Goal: Information Seeking & Learning: Compare options

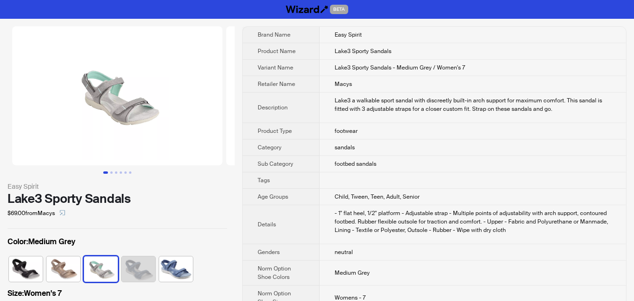
scroll to position [0, 232]
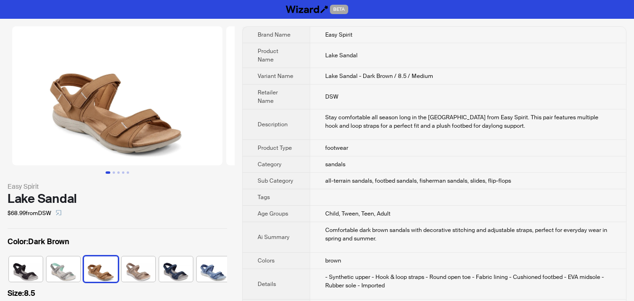
scroll to position [0, 6]
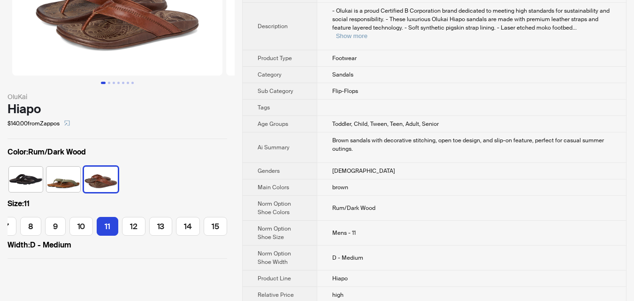
scroll to position [141, 0]
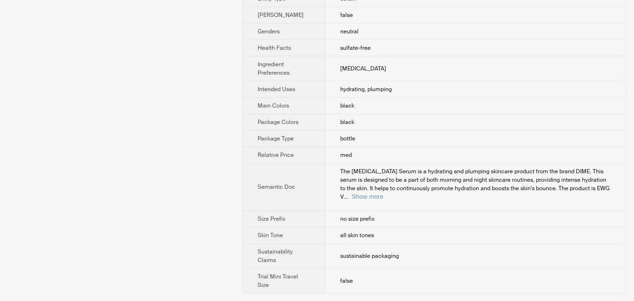
scroll to position [532, 0]
click at [383, 195] on button "Show more" at bounding box center [367, 196] width 31 height 7
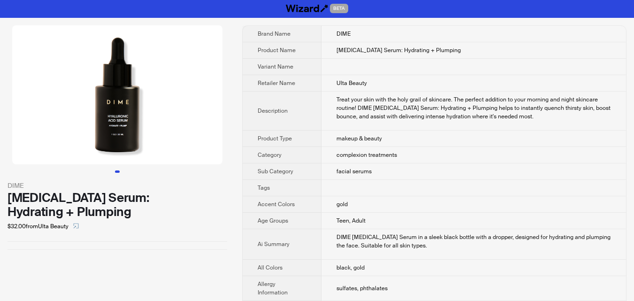
scroll to position [0, 0]
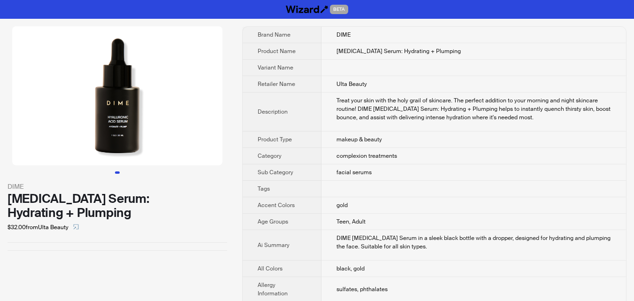
click at [178, 238] on div "DIME Hyaluronic Acid Serum: Hydrating + Plumping $32.00 from Ulta Beauty" at bounding box center [117, 138] width 235 height 239
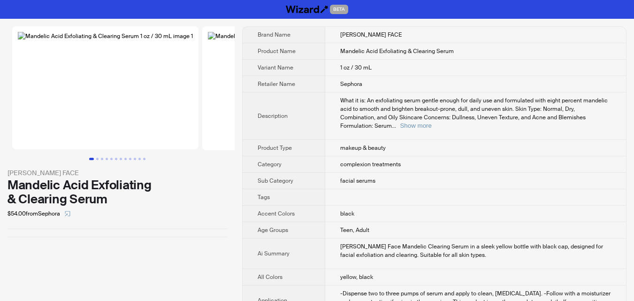
click at [199, 221] on div "$54.00 from [GEOGRAPHIC_DATA]" at bounding box center [118, 213] width 220 height 15
click at [431, 122] on button "Show more" at bounding box center [415, 125] width 31 height 7
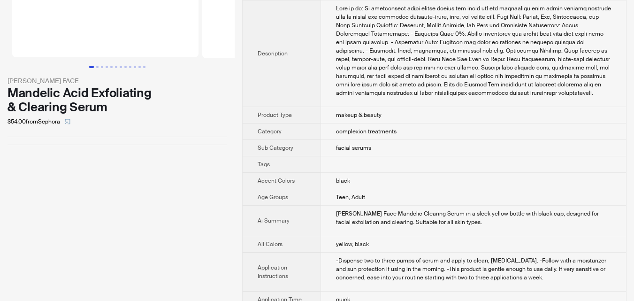
scroll to position [94, 0]
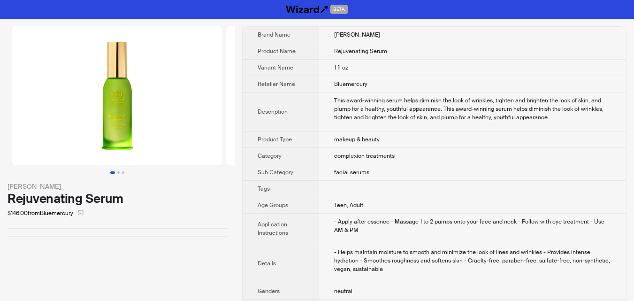
click at [224, 38] on li at bounding box center [331, 95] width 214 height 139
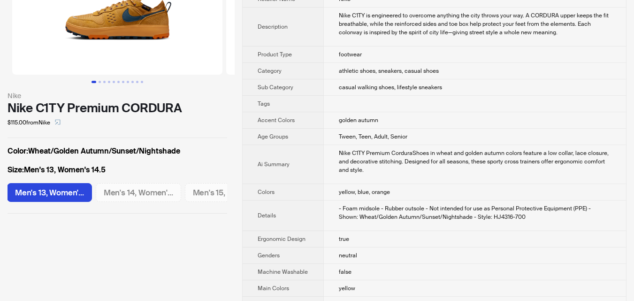
scroll to position [94, 0]
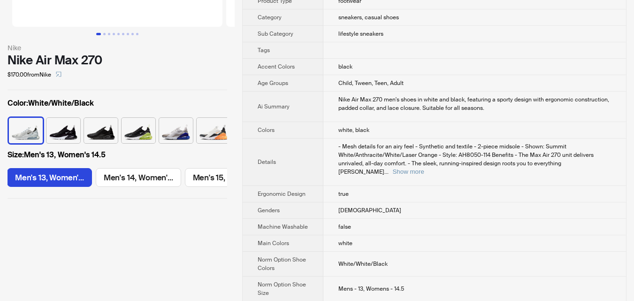
scroll to position [141, 0]
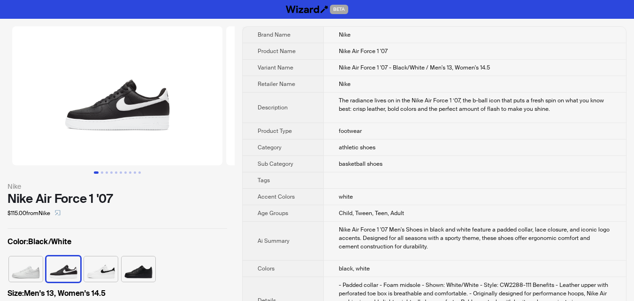
scroll to position [94, 0]
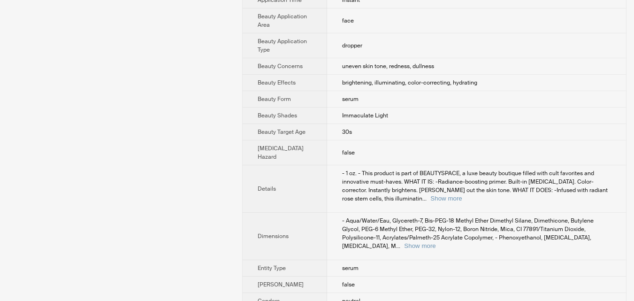
scroll to position [94, 0]
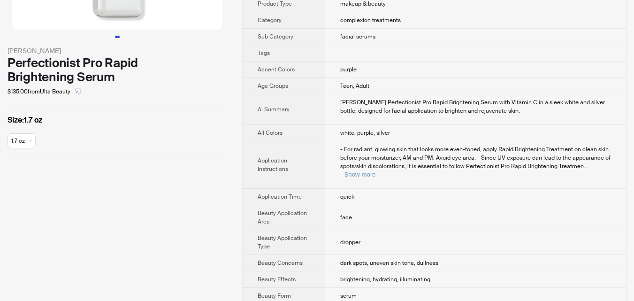
scroll to position [141, 0]
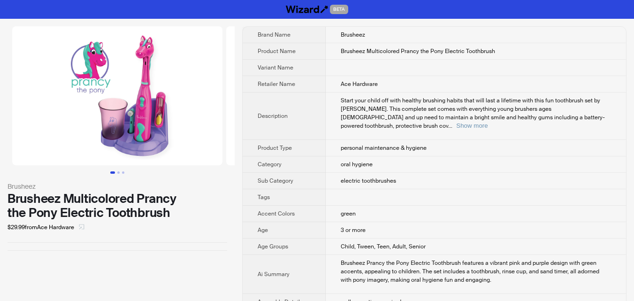
click at [82, 230] on span "button" at bounding box center [82, 227] width 6 height 8
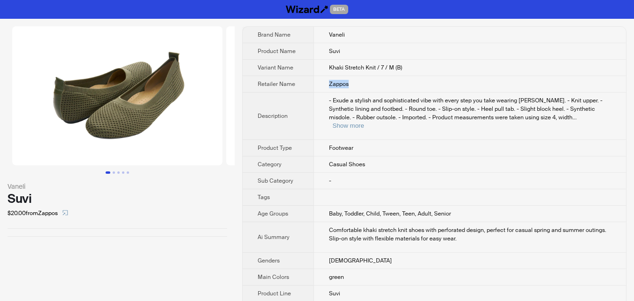
drag, startPoint x: 329, startPoint y: 84, endPoint x: 354, endPoint y: 84, distance: 25.3
click at [354, 84] on td "Zappos" at bounding box center [470, 84] width 313 height 16
click at [356, 83] on td "Zappos" at bounding box center [470, 84] width 313 height 16
drag, startPoint x: 38, startPoint y: 211, endPoint x: 63, endPoint y: 211, distance: 25.3
click at [63, 211] on div "$20.00 from Zappos" at bounding box center [118, 213] width 220 height 15
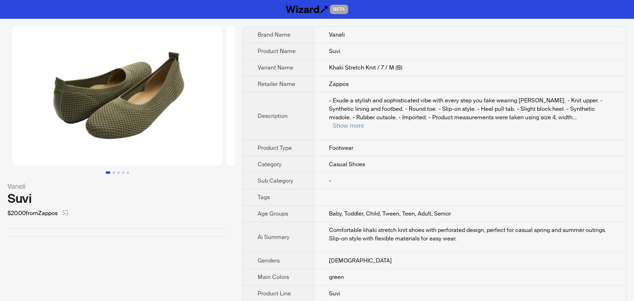
click at [83, 201] on div "Suvi" at bounding box center [118, 199] width 220 height 14
drag, startPoint x: 46, startPoint y: 210, endPoint x: 61, endPoint y: 210, distance: 16.0
click at [61, 210] on div "$20.00 from Zappos" at bounding box center [118, 213] width 220 height 15
click at [90, 196] on div "Suvi" at bounding box center [118, 199] width 220 height 14
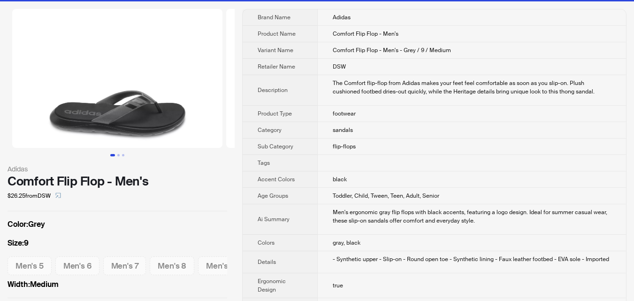
scroll to position [47, 0]
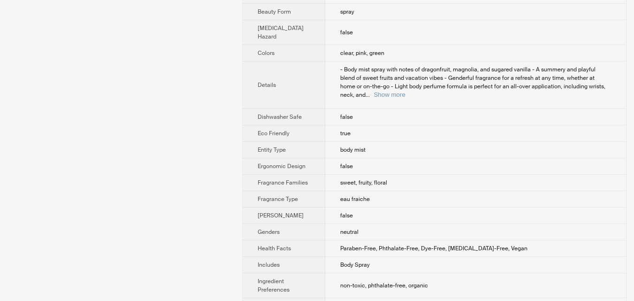
scroll to position [516, 0]
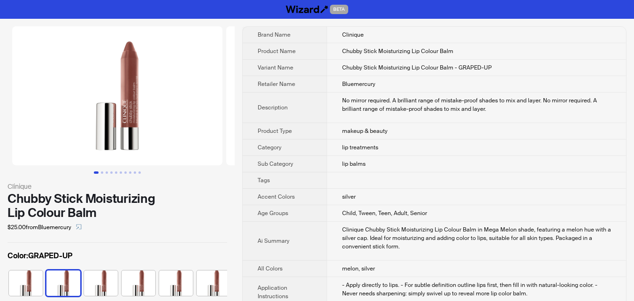
scroll to position [0, 24]
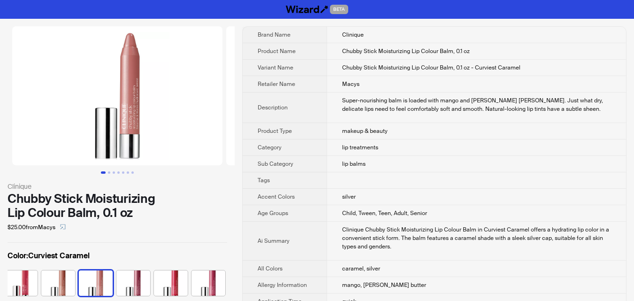
scroll to position [0, 306]
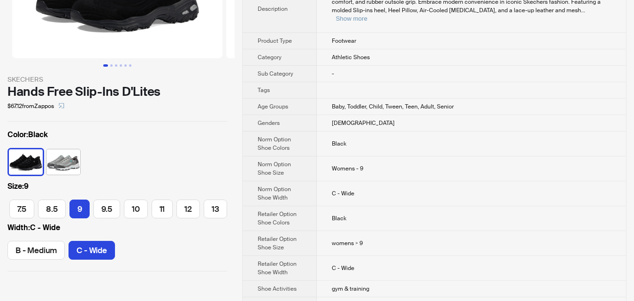
scroll to position [141, 0]
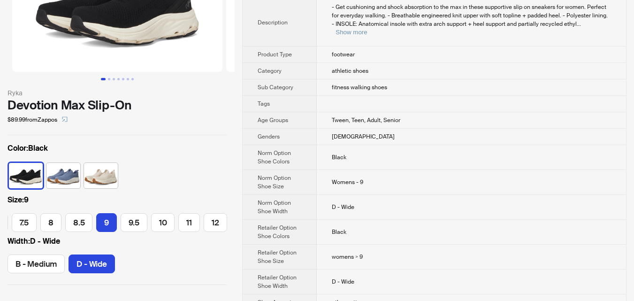
scroll to position [94, 0]
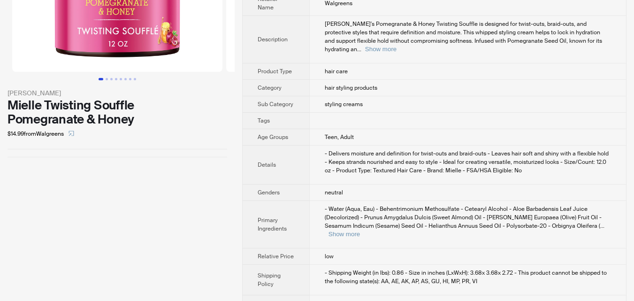
scroll to position [94, 0]
click at [360, 230] on button "Show more" at bounding box center [344, 233] width 31 height 7
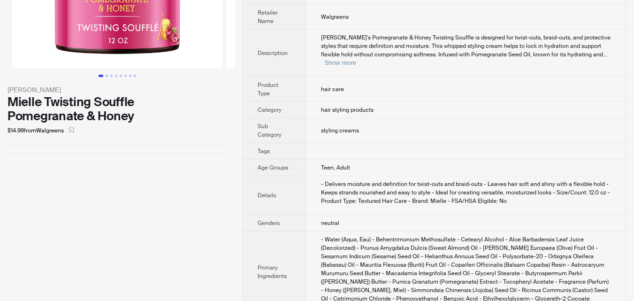
scroll to position [0, 0]
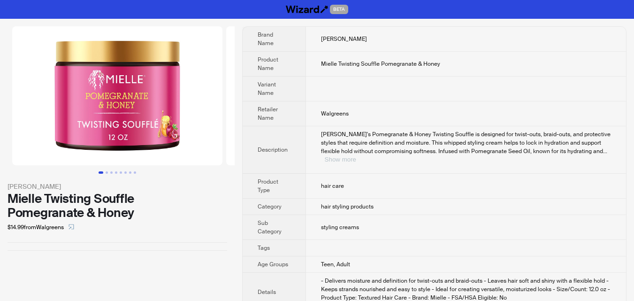
click at [356, 156] on button "Show more" at bounding box center [340, 159] width 31 height 7
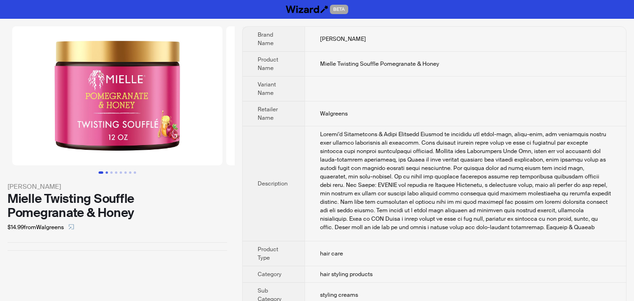
click at [106, 174] on button "Go to slide 2" at bounding box center [107, 172] width 2 height 2
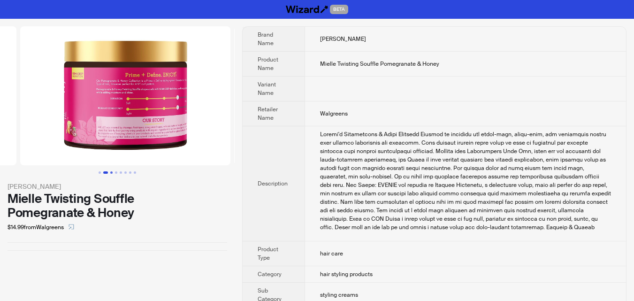
scroll to position [0, 214]
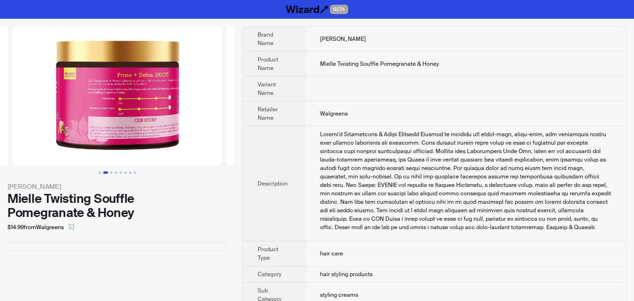
click at [143, 110] on img at bounding box center [117, 95] width 210 height 139
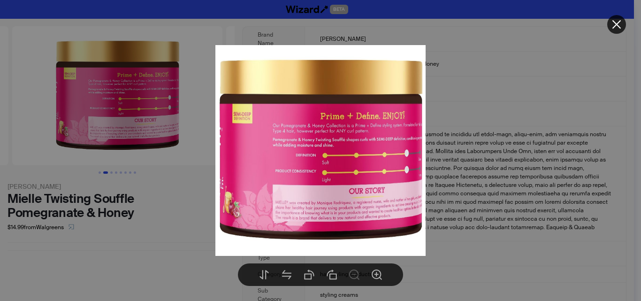
click at [501, 167] on div at bounding box center [320, 150] width 641 height 301
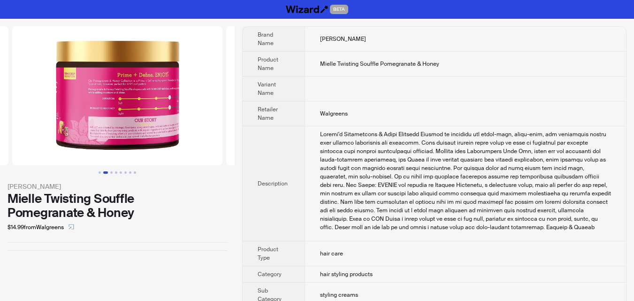
click at [216, 114] on img at bounding box center [117, 95] width 210 height 139
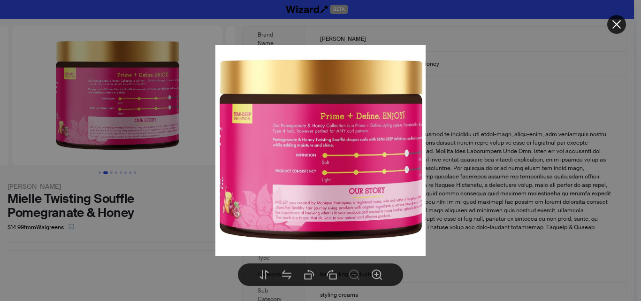
click at [417, 136] on img at bounding box center [320, 150] width 211 height 211
click at [95, 114] on div at bounding box center [320, 150] width 641 height 301
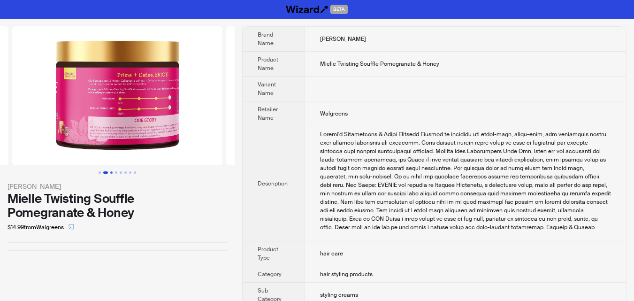
click at [113, 173] on button "Go to slide 3" at bounding box center [111, 172] width 2 height 2
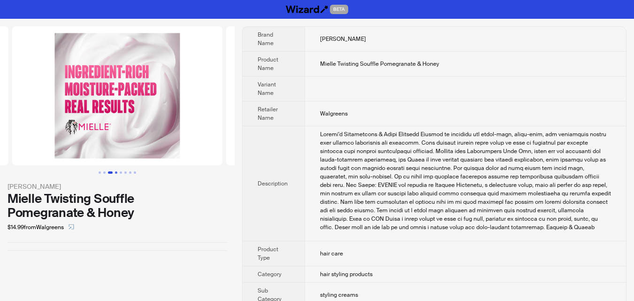
click at [115, 174] on button "Go to slide 4" at bounding box center [116, 172] width 2 height 2
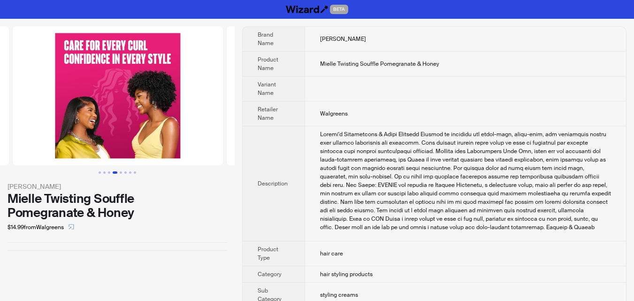
scroll to position [0, 642]
click at [122, 174] on button "Go to slide 5" at bounding box center [121, 172] width 2 height 2
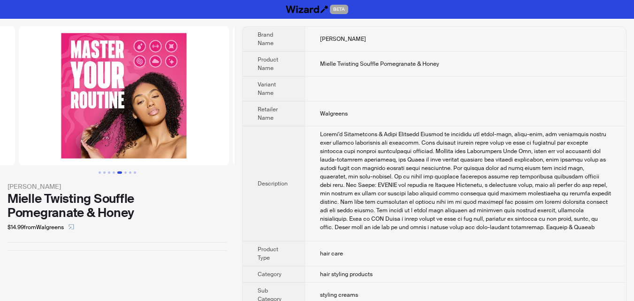
scroll to position [0, 856]
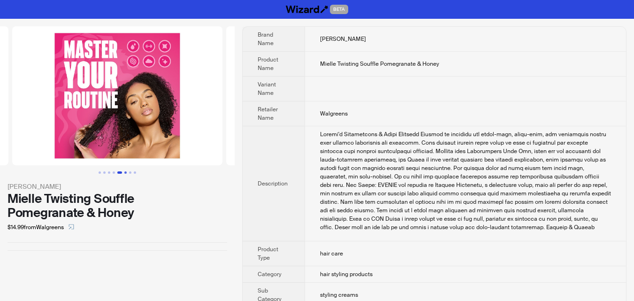
click at [124, 174] on button "Go to slide 6" at bounding box center [125, 172] width 2 height 2
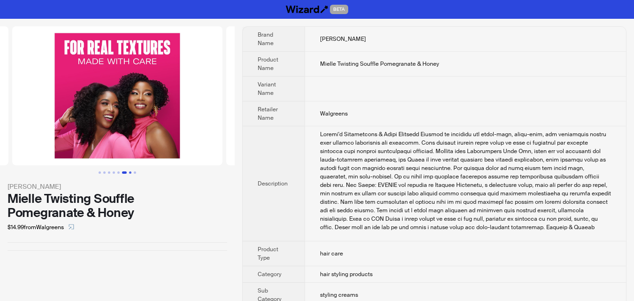
click at [129, 174] on button "Go to slide 7" at bounding box center [130, 172] width 2 height 2
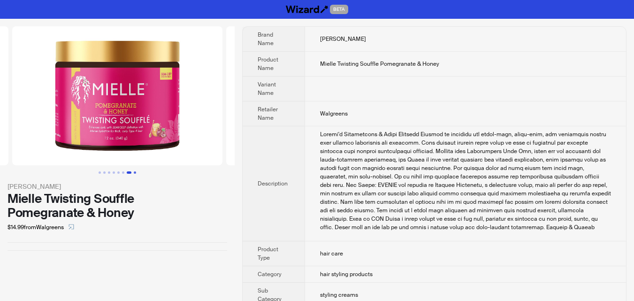
click at [136, 174] on button "Go to slide 8" at bounding box center [135, 172] width 2 height 2
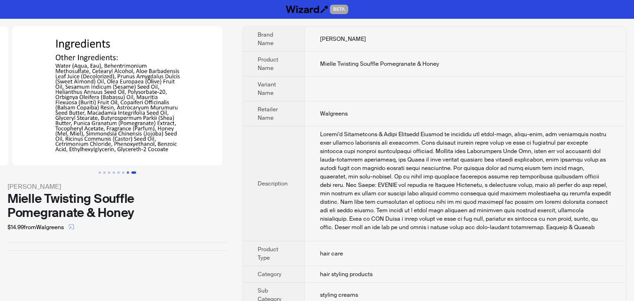
click at [127, 172] on button "Go to slide 7" at bounding box center [128, 172] width 2 height 2
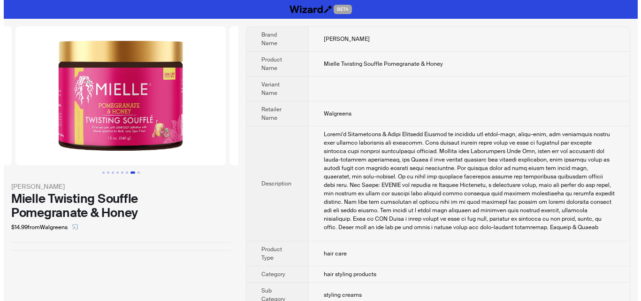
scroll to position [0, 1284]
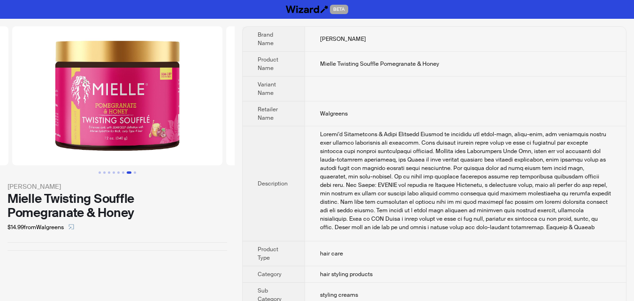
click at [129, 132] on img at bounding box center [117, 95] width 210 height 139
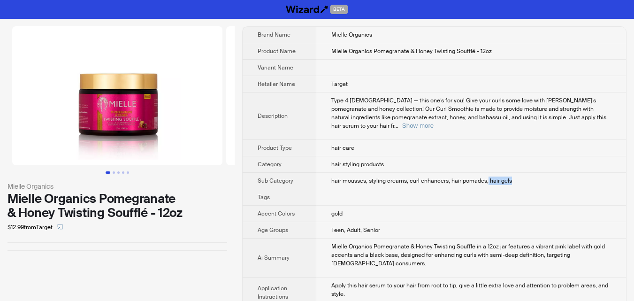
drag, startPoint x: 488, startPoint y: 172, endPoint x: 520, endPoint y: 173, distance: 31.9
click at [514, 173] on td "hair mousses, styling creams, curl enhancers, hair pomades, hair gels" at bounding box center [471, 181] width 310 height 16
click at [522, 173] on td "hair mousses, styling creams, curl enhancers, hair pomades, hair gels" at bounding box center [471, 181] width 310 height 16
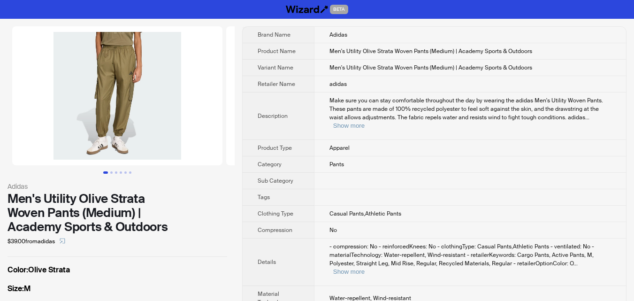
scroll to position [47, 0]
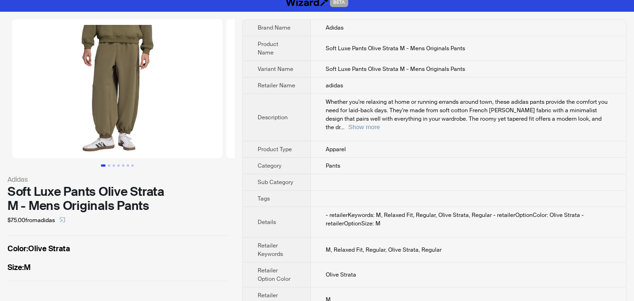
scroll to position [9, 0]
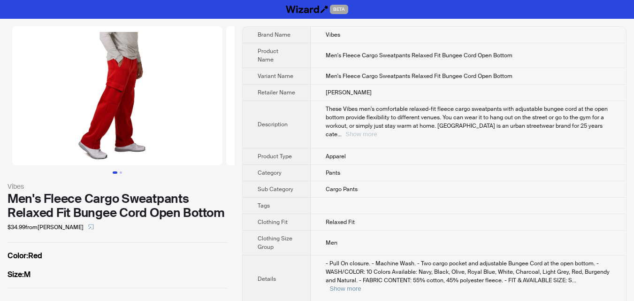
click at [377, 130] on button "Show more" at bounding box center [360, 133] width 31 height 7
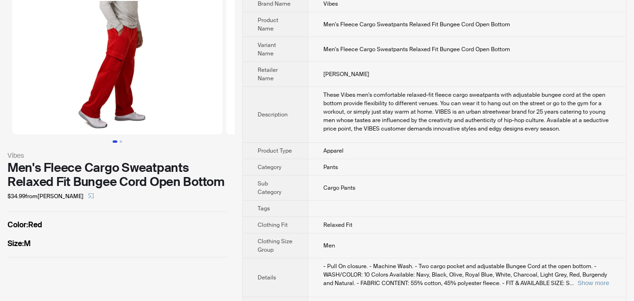
scroll to position [47, 0]
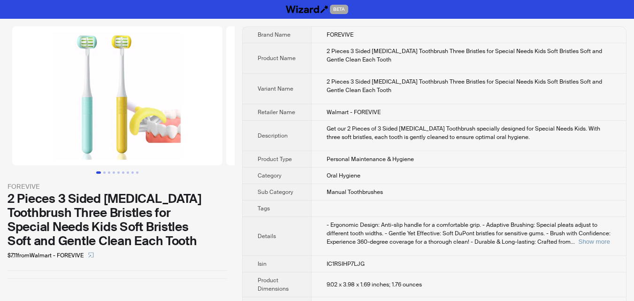
click at [133, 55] on img at bounding box center [117, 95] width 210 height 139
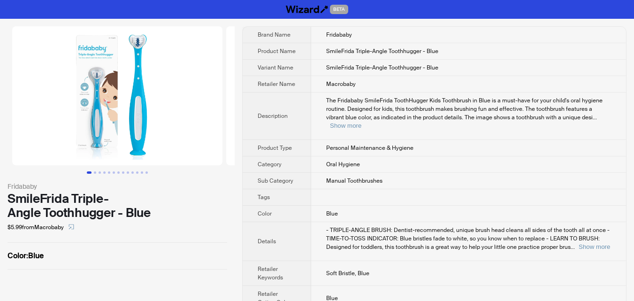
click at [148, 60] on img at bounding box center [117, 95] width 210 height 139
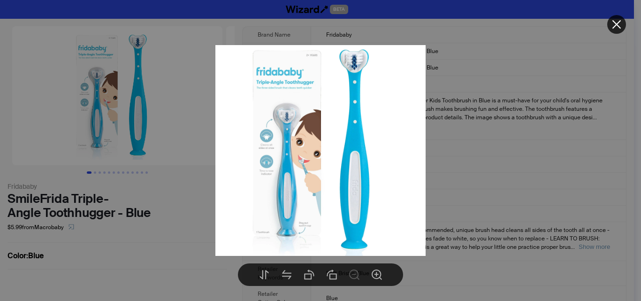
click at [460, 107] on div at bounding box center [320, 150] width 641 height 301
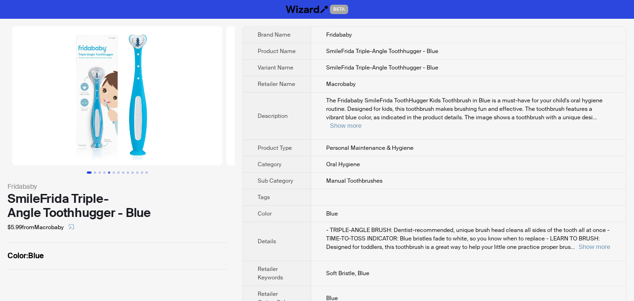
click at [108, 171] on button "Go to slide 5" at bounding box center [109, 172] width 2 height 2
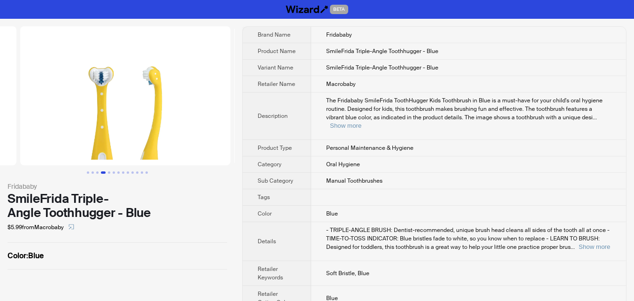
scroll to position [0, 856]
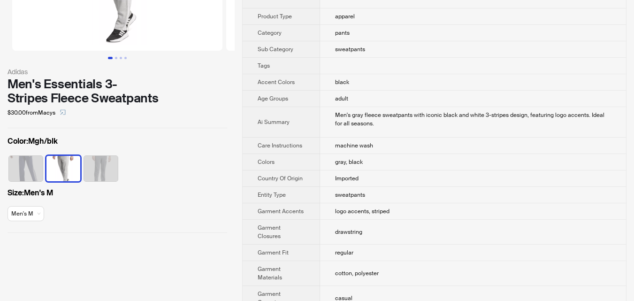
scroll to position [141, 0]
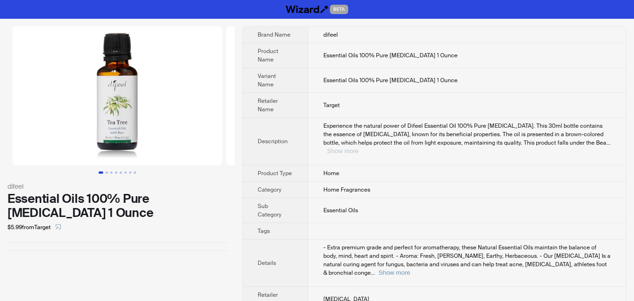
click at [359, 147] on button "Show more" at bounding box center [342, 150] width 31 height 7
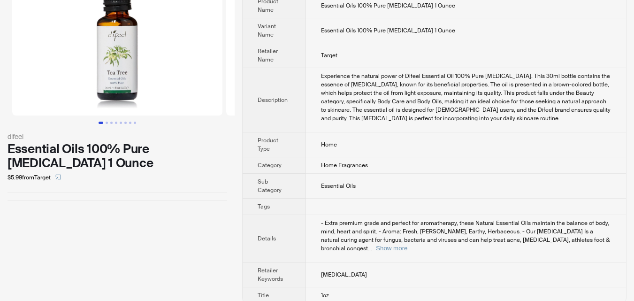
scroll to position [52, 0]
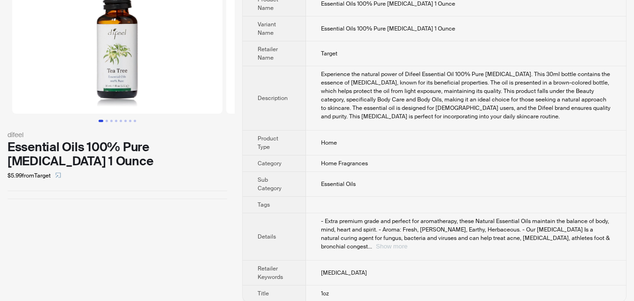
click at [407, 243] on button "Show more" at bounding box center [391, 246] width 31 height 7
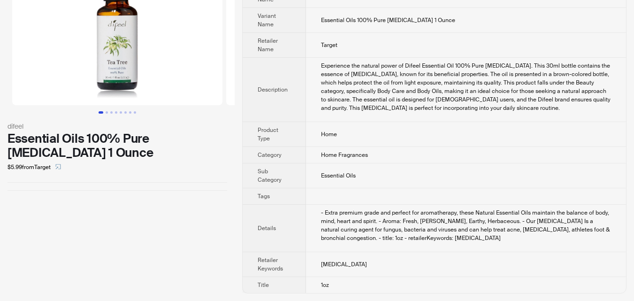
scroll to position [0, 0]
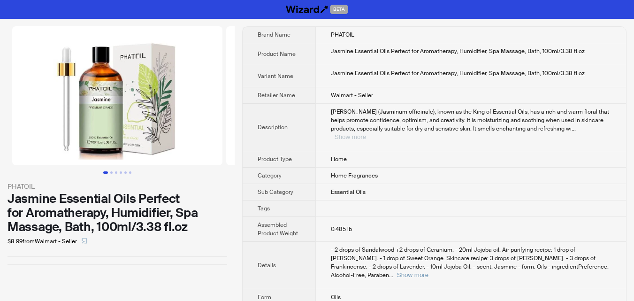
click at [366, 133] on button "Show more" at bounding box center [350, 136] width 31 height 7
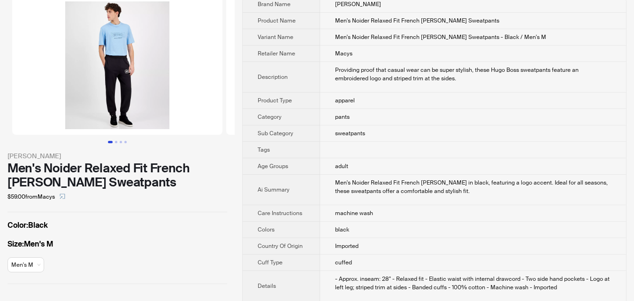
scroll to position [47, 0]
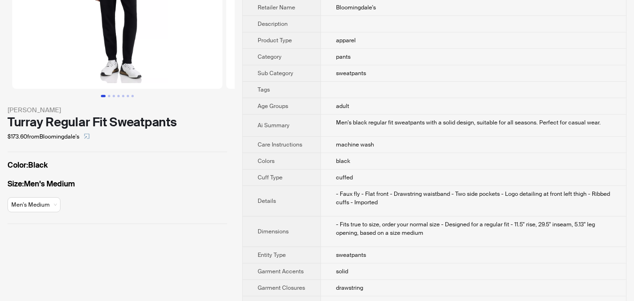
scroll to position [94, 0]
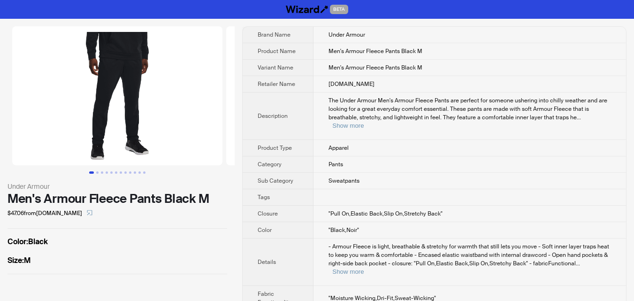
click at [198, 138] on img at bounding box center [117, 95] width 210 height 139
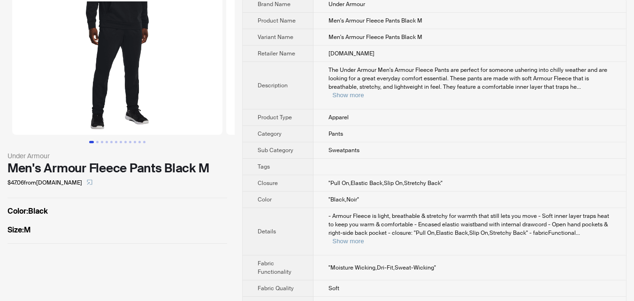
scroll to position [47, 0]
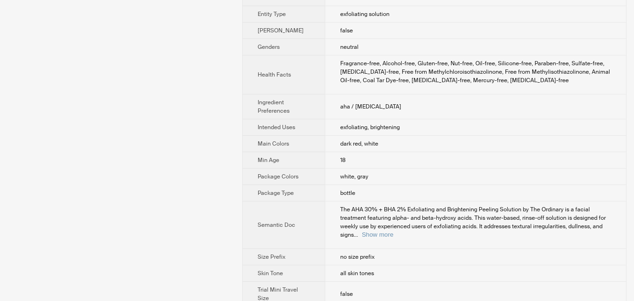
scroll to position [527, 0]
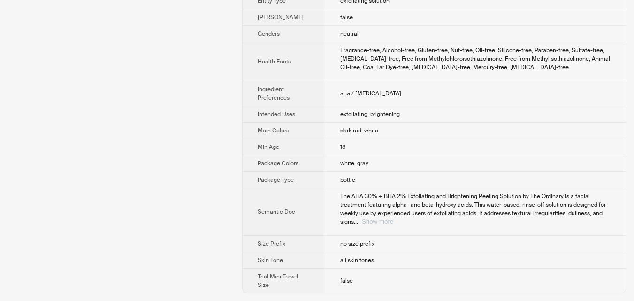
click at [393, 222] on button "Show more" at bounding box center [377, 221] width 31 height 7
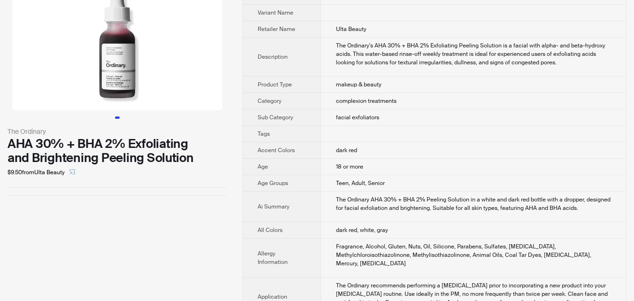
scroll to position [0, 0]
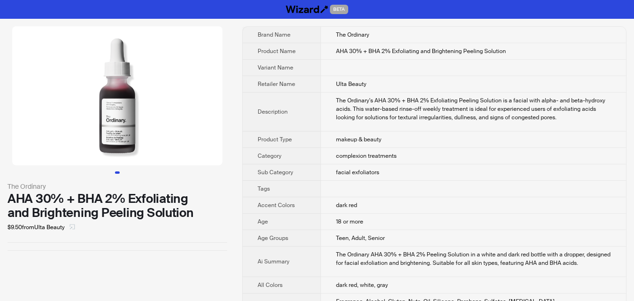
click at [75, 228] on icon "select" at bounding box center [72, 227] width 6 height 6
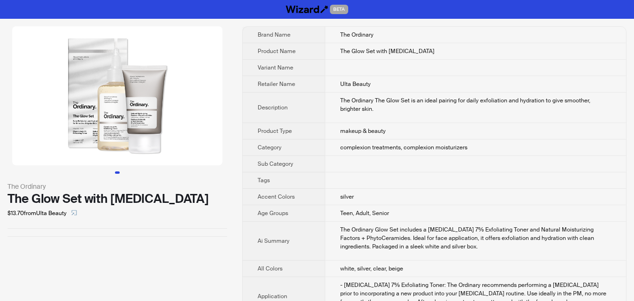
click at [125, 152] on img at bounding box center [117, 95] width 210 height 139
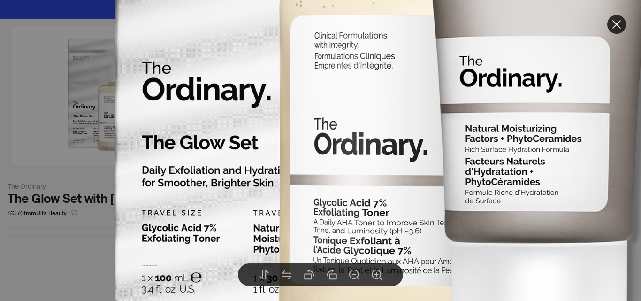
click at [57, 254] on img at bounding box center [388, 29] width 711 height 711
click at [622, 32] on img at bounding box center [388, 29] width 711 height 711
click at [624, 29] on button at bounding box center [616, 24] width 19 height 19
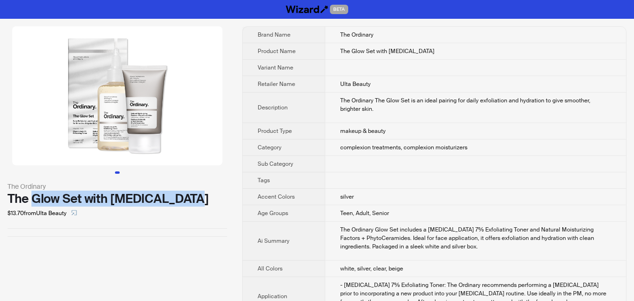
drag, startPoint x: 35, startPoint y: 197, endPoint x: 185, endPoint y: 205, distance: 149.9
click at [185, 205] on div "The Glow Set with Glycolic Acid" at bounding box center [118, 199] width 220 height 14
click at [203, 197] on div "The Glow Set with Glycolic Acid" at bounding box center [118, 199] width 220 height 14
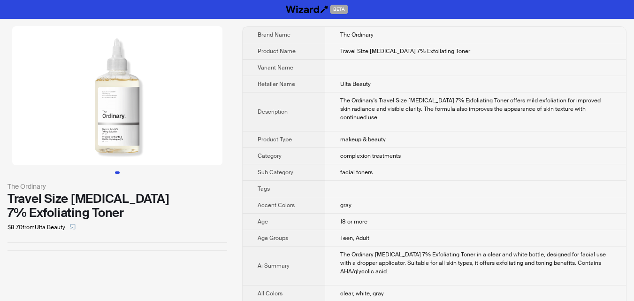
click at [99, 109] on img at bounding box center [117, 95] width 210 height 139
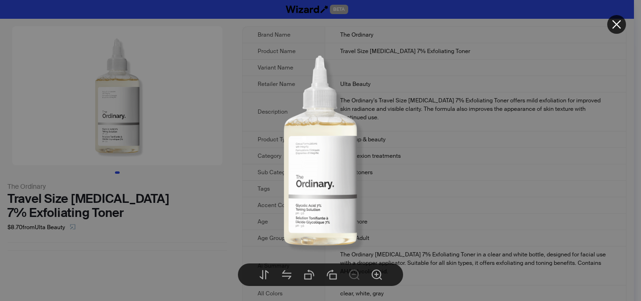
click at [171, 230] on div at bounding box center [320, 150] width 641 height 301
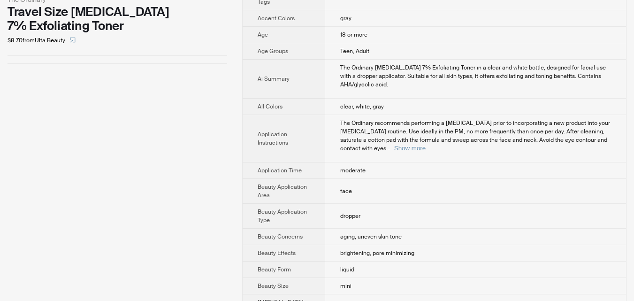
scroll to position [188, 0]
click at [426, 144] on button "Show more" at bounding box center [409, 147] width 31 height 7
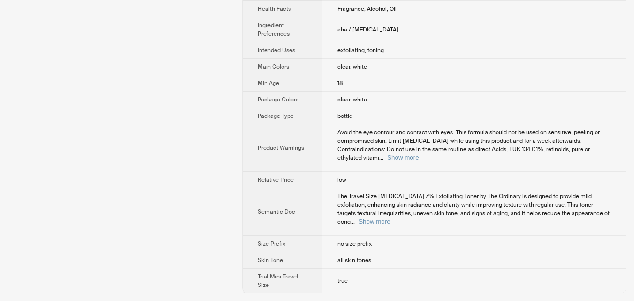
scroll to position [622, 0]
click at [419, 161] on button "Show more" at bounding box center [402, 157] width 31 height 7
click at [390, 225] on button "Show more" at bounding box center [374, 221] width 31 height 7
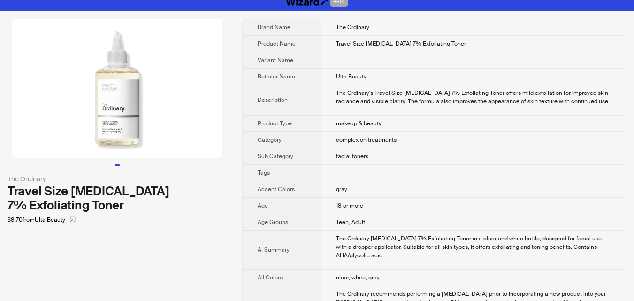
scroll to position [0, 0]
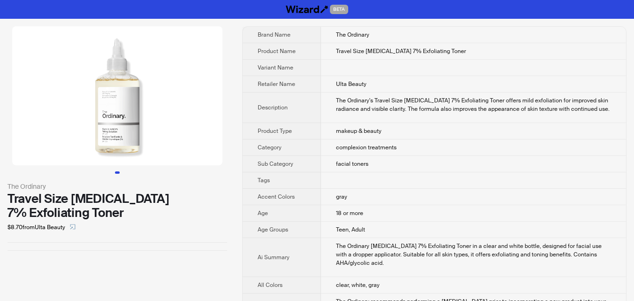
click at [128, 94] on img at bounding box center [117, 95] width 210 height 139
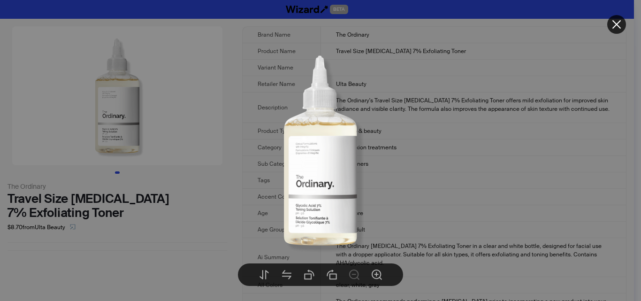
click at [195, 211] on div at bounding box center [320, 150] width 641 height 301
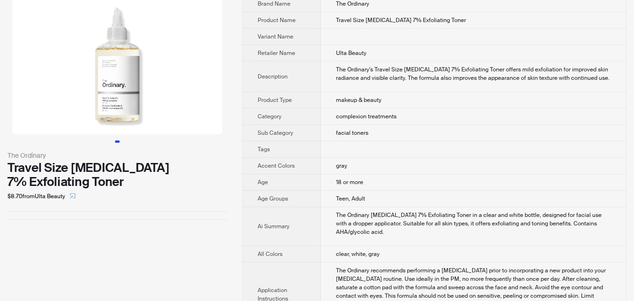
scroll to position [47, 0]
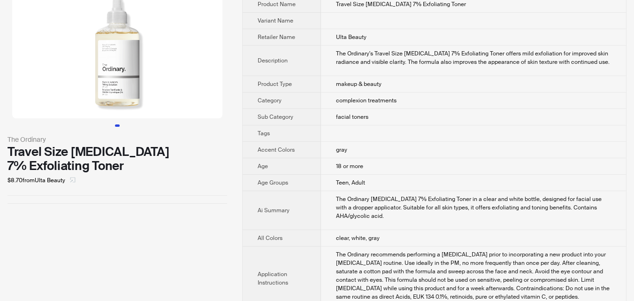
click at [72, 181] on icon "select" at bounding box center [73, 180] width 6 height 6
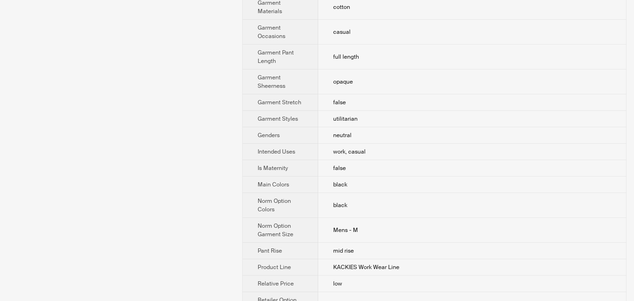
scroll to position [469, 0]
